Goal: Task Accomplishment & Management: Manage account settings

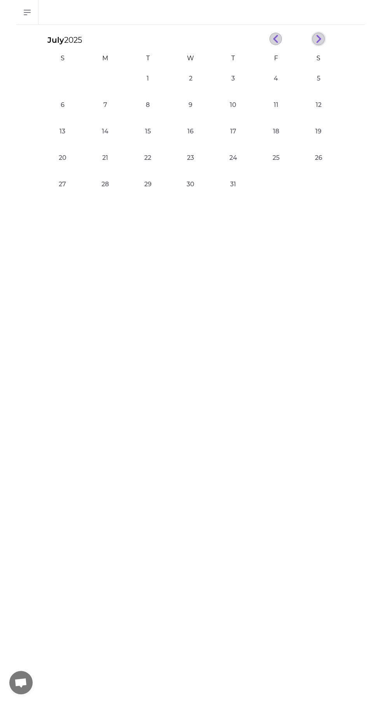
click at [318, 40] on line "button" at bounding box center [318, 40] width 3 height 3
click at [318, 38] on icon "button" at bounding box center [319, 39] width 6 height 9
click at [105, 105] on button "6" at bounding box center [106, 105] width 16 height 16
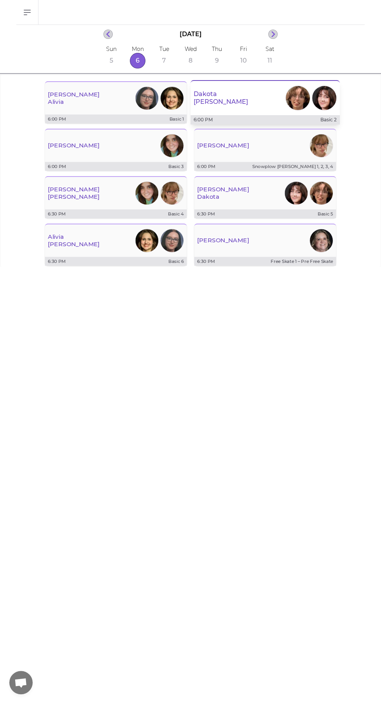
click at [258, 100] on div "[PERSON_NAME]" at bounding box center [265, 98] width 149 height 28
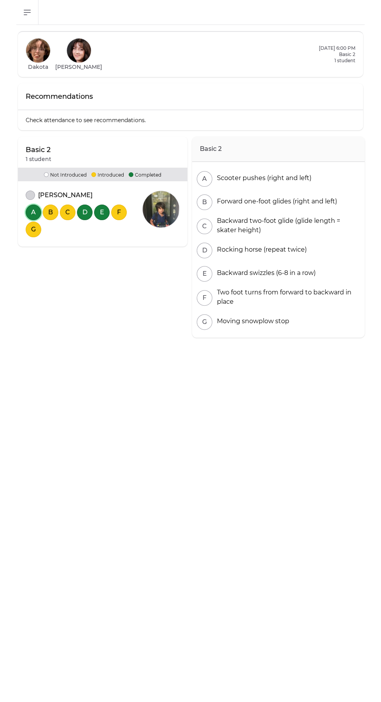
click at [34, 213] on button "A" at bounding box center [34, 212] width 16 height 16
click at [33, 212] on button "A" at bounding box center [34, 212] width 16 height 16
click at [30, 194] on button "attendance" at bounding box center [30, 195] width 9 height 9
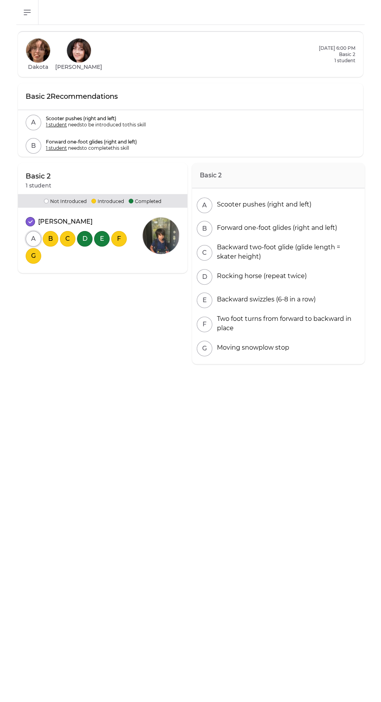
click at [33, 238] on button "A" at bounding box center [34, 239] width 16 height 16
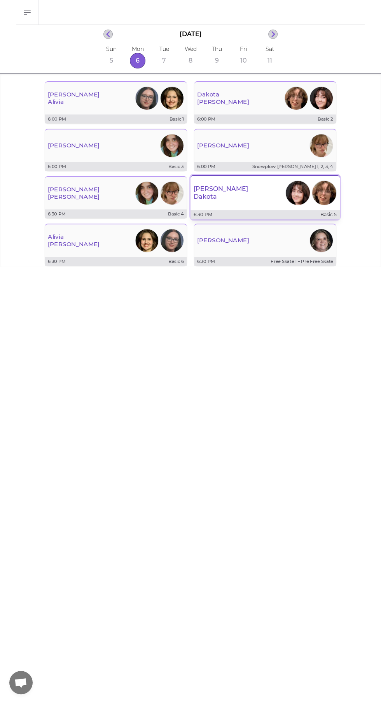
click at [239, 195] on div "[PERSON_NAME]" at bounding box center [265, 193] width 149 height 28
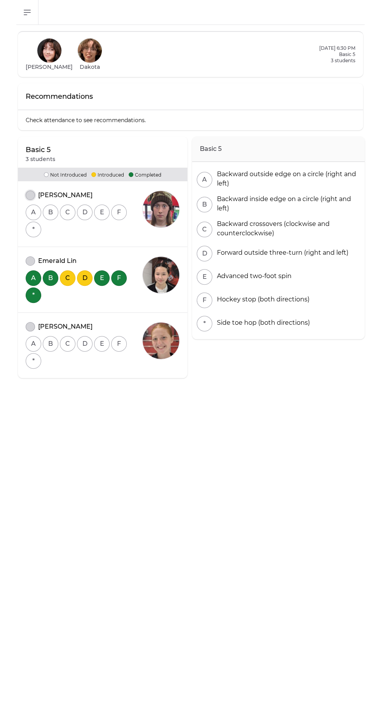
click at [28, 195] on button "attendance" at bounding box center [30, 195] width 9 height 9
click at [30, 260] on button "attendance" at bounding box center [30, 260] width 9 height 9
click at [29, 326] on button "attendance" at bounding box center [30, 326] width 9 height 9
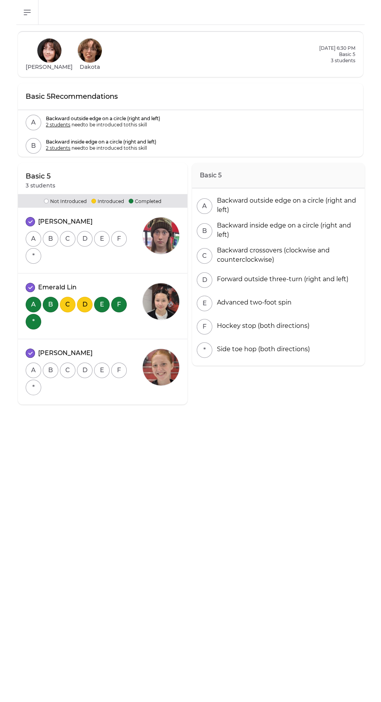
scroll to position [11, 0]
click at [33, 231] on button "A" at bounding box center [34, 239] width 16 height 16
click at [50, 231] on button "B" at bounding box center [51, 239] width 16 height 16
click at [67, 231] on button "C" at bounding box center [68, 239] width 16 height 16
click at [86, 231] on button "D" at bounding box center [85, 239] width 16 height 16
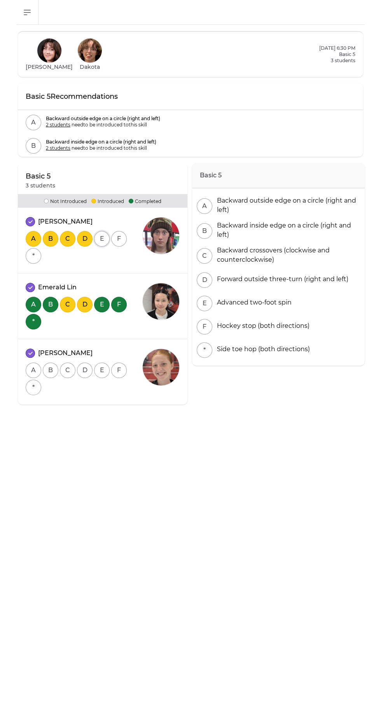
click at [103, 231] on button "E" at bounding box center [102, 239] width 16 height 16
click at [119, 231] on button "F" at bounding box center [119, 239] width 16 height 16
click at [33, 248] on button "*" at bounding box center [34, 256] width 16 height 16
click at [31, 362] on button "A" at bounding box center [34, 370] width 16 height 16
click at [35, 379] on button "*" at bounding box center [34, 387] width 16 height 16
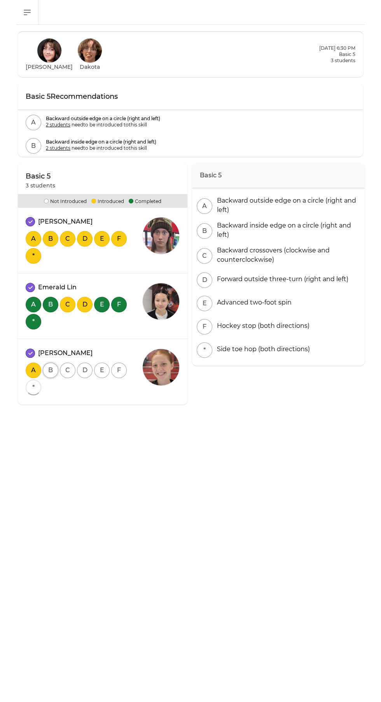
click at [50, 362] on button "B" at bounding box center [51, 370] width 16 height 16
click at [69, 362] on button "C" at bounding box center [68, 370] width 16 height 16
click at [85, 362] on button "D" at bounding box center [85, 370] width 16 height 16
click at [102, 362] on button "E" at bounding box center [102, 370] width 16 height 16
click at [120, 362] on button "F" at bounding box center [119, 370] width 16 height 16
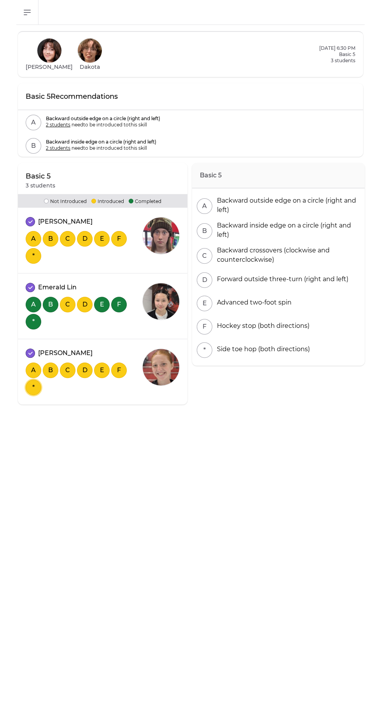
click at [33, 379] on button "*" at bounding box center [34, 387] width 16 height 16
click at [33, 248] on button "*" at bounding box center [34, 256] width 16 height 16
click at [34, 248] on button "*" at bounding box center [34, 256] width 16 height 16
click at [34, 379] on button "*" at bounding box center [34, 387] width 16 height 16
click at [119, 362] on button "F" at bounding box center [119, 370] width 16 height 16
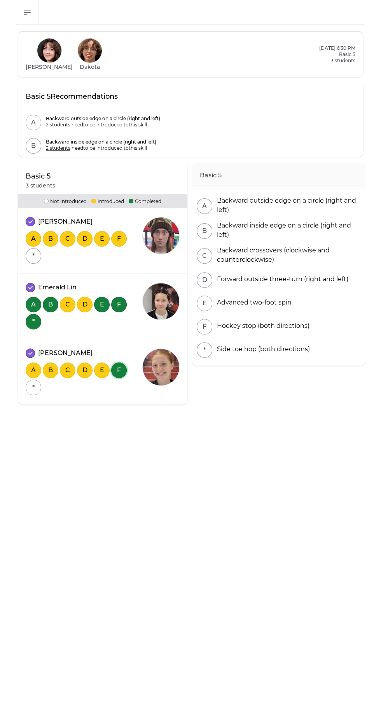
click at [119, 362] on button "F" at bounding box center [119, 370] width 16 height 16
click at [119, 231] on button "F" at bounding box center [119, 239] width 16 height 16
